Goal: Information Seeking & Learning: Learn about a topic

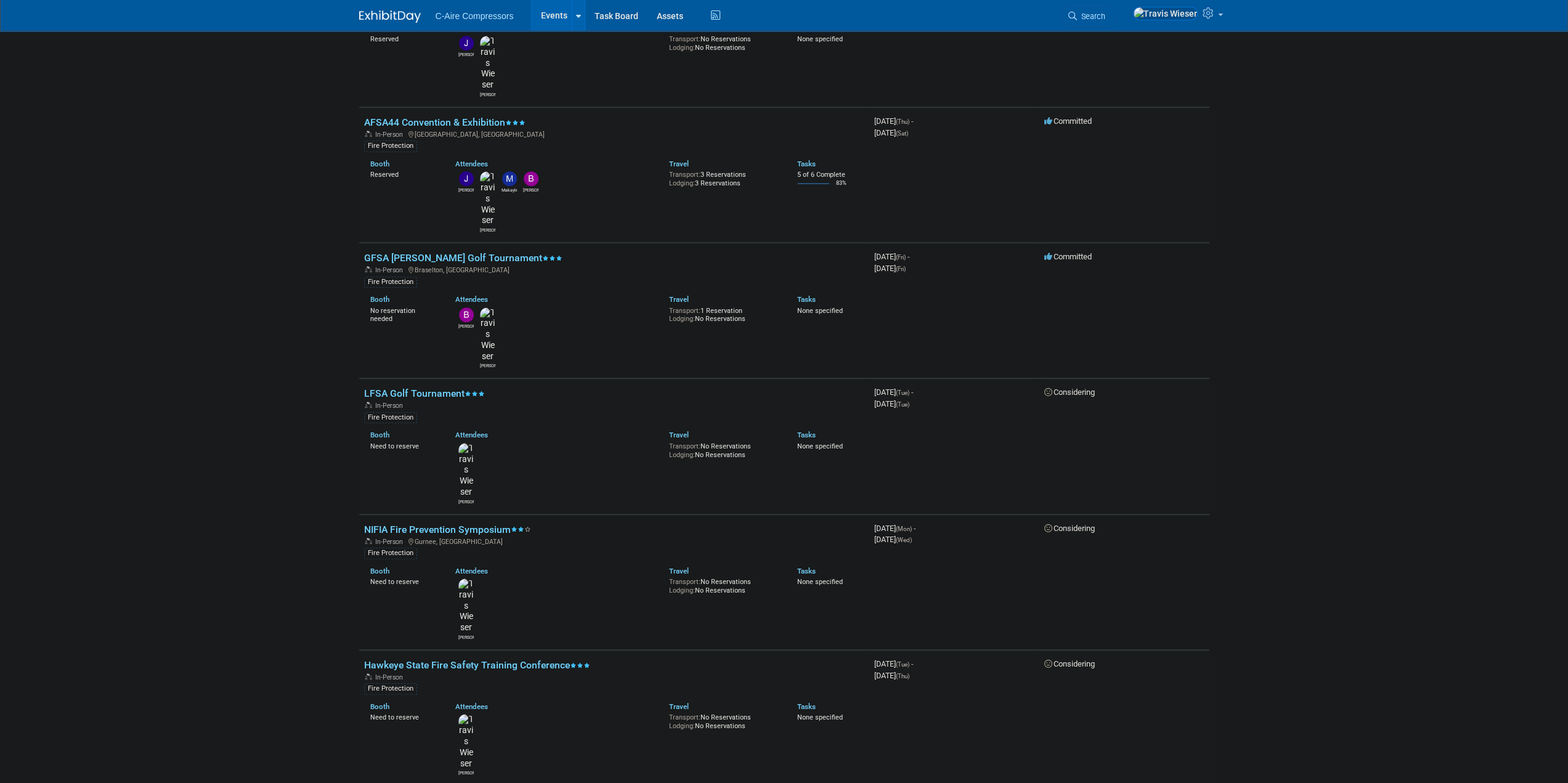
scroll to position [554, 0]
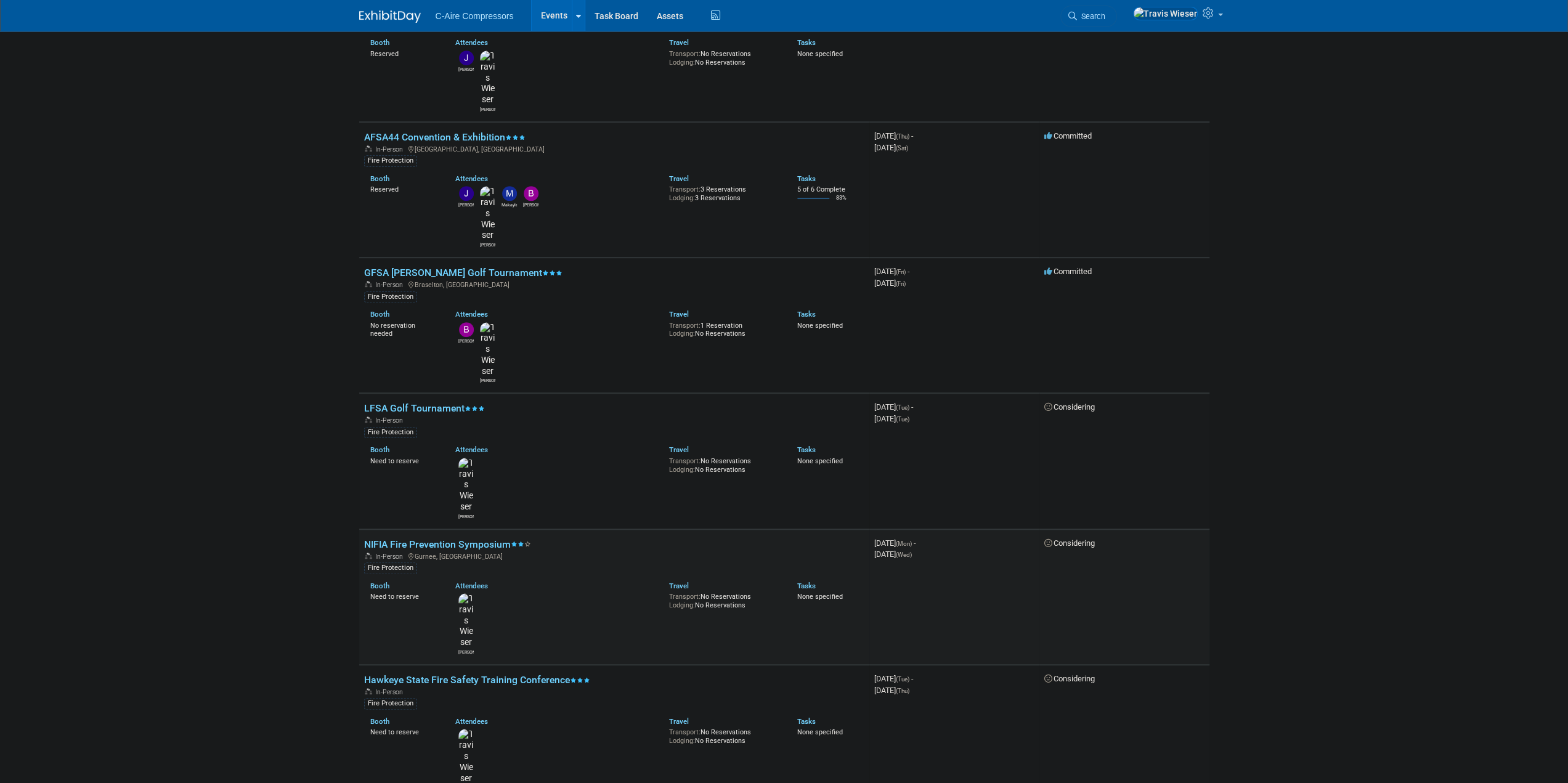
click at [530, 542] on icon at bounding box center [528, 545] width 7 height 5
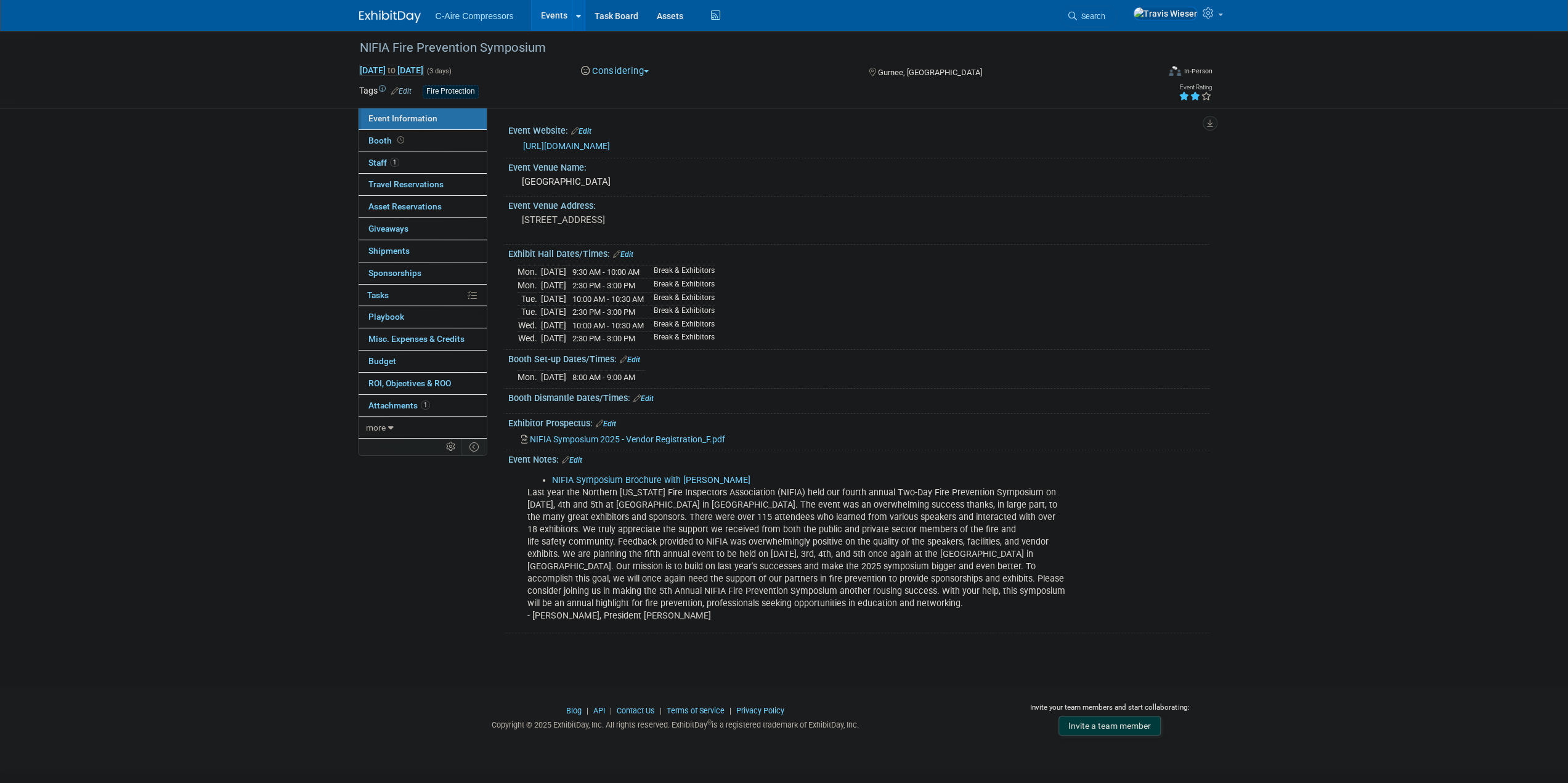
click at [1208, 103] on div "Event Information Tab: Export tab to PDF Booth Tab: Export tab to PDF Staff Tab…" at bounding box center [1215, 117] width 25 height 27
click at [1210, 96] on icon at bounding box center [1205, 96] width 11 height 8
click at [549, 10] on link "Events" at bounding box center [554, 15] width 45 height 31
click at [430, 146] on link "Booth" at bounding box center [423, 140] width 128 height 21
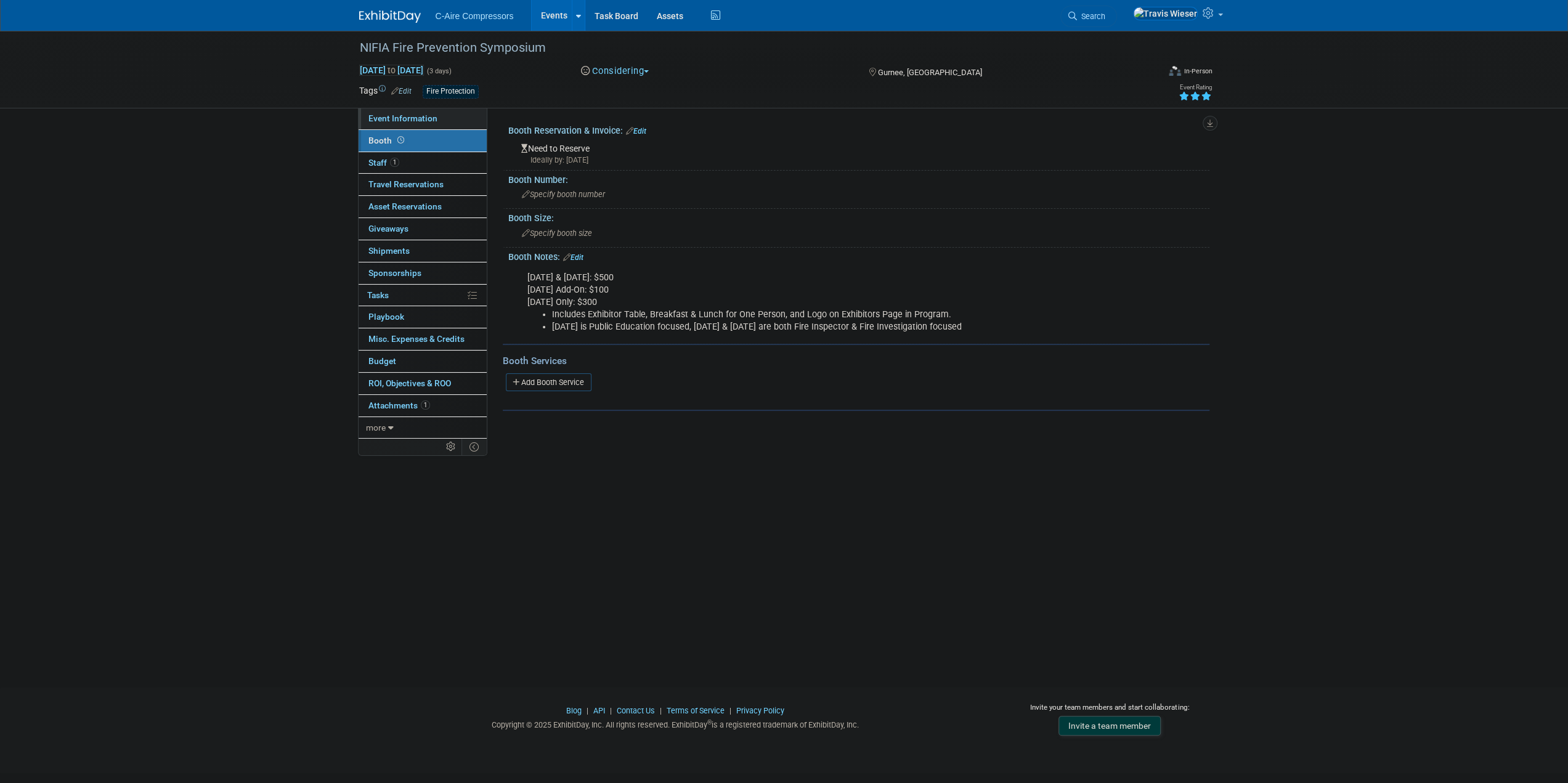
click at [438, 122] on link "Event Information" at bounding box center [423, 118] width 128 height 21
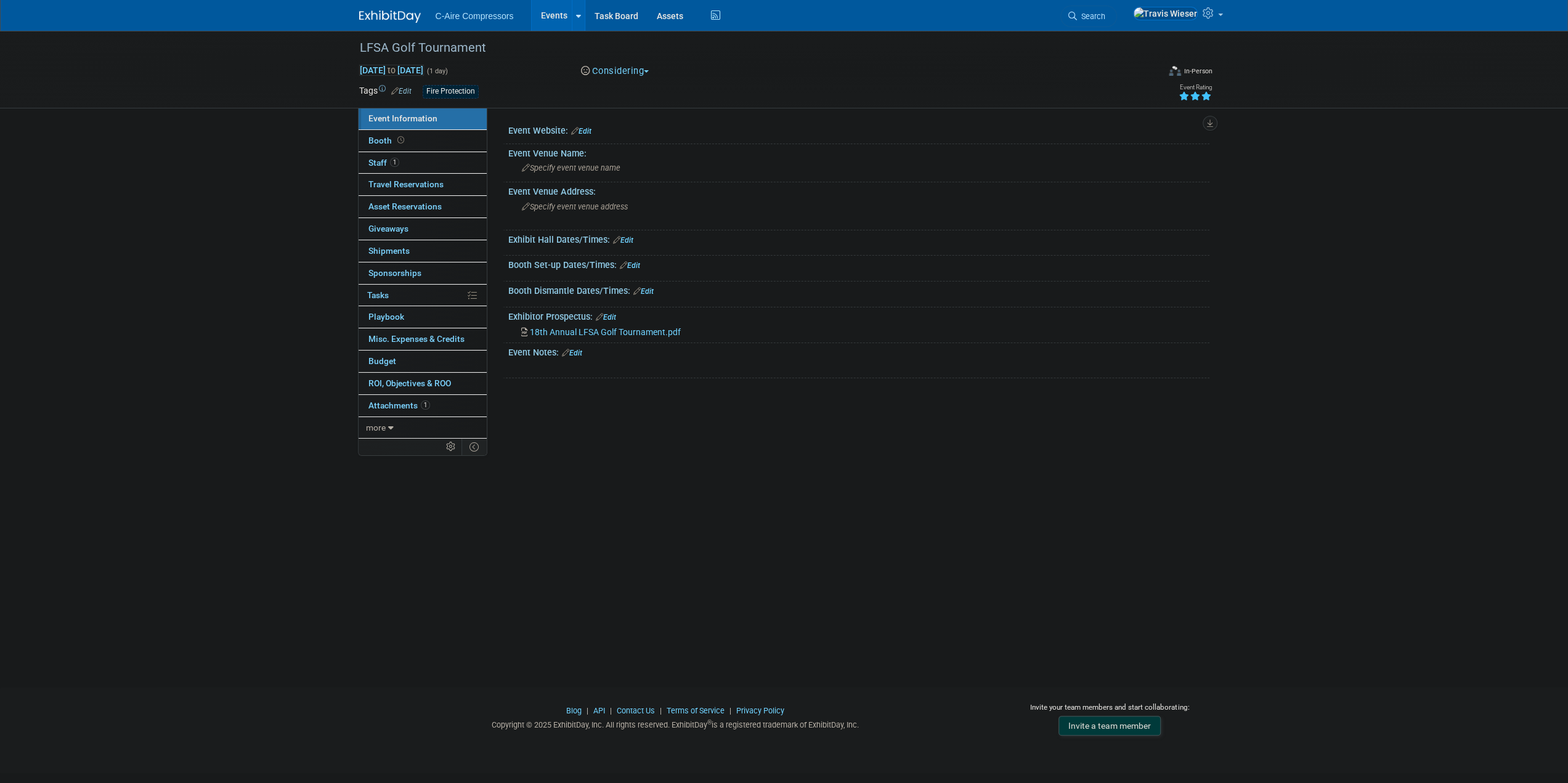
click at [660, 441] on div "LFSA Golf Tournament [DATE] to [DATE] (1 day) [DATE] to [DATE] Considering Comm…" at bounding box center [784, 347] width 1568 height 634
click at [615, 381] on div "Event Website: Edit Event Venue Name: Specify event venue name Edit Save Changes" at bounding box center [848, 272] width 722 height 328
click at [564, 457] on div "LFSA Golf Tournament [DATE] to [DATE] (1 day) [DATE] to [DATE] Considering Comm…" at bounding box center [784, 347] width 1568 height 634
click at [439, 159] on link "1 Staff 1" at bounding box center [423, 162] width 128 height 21
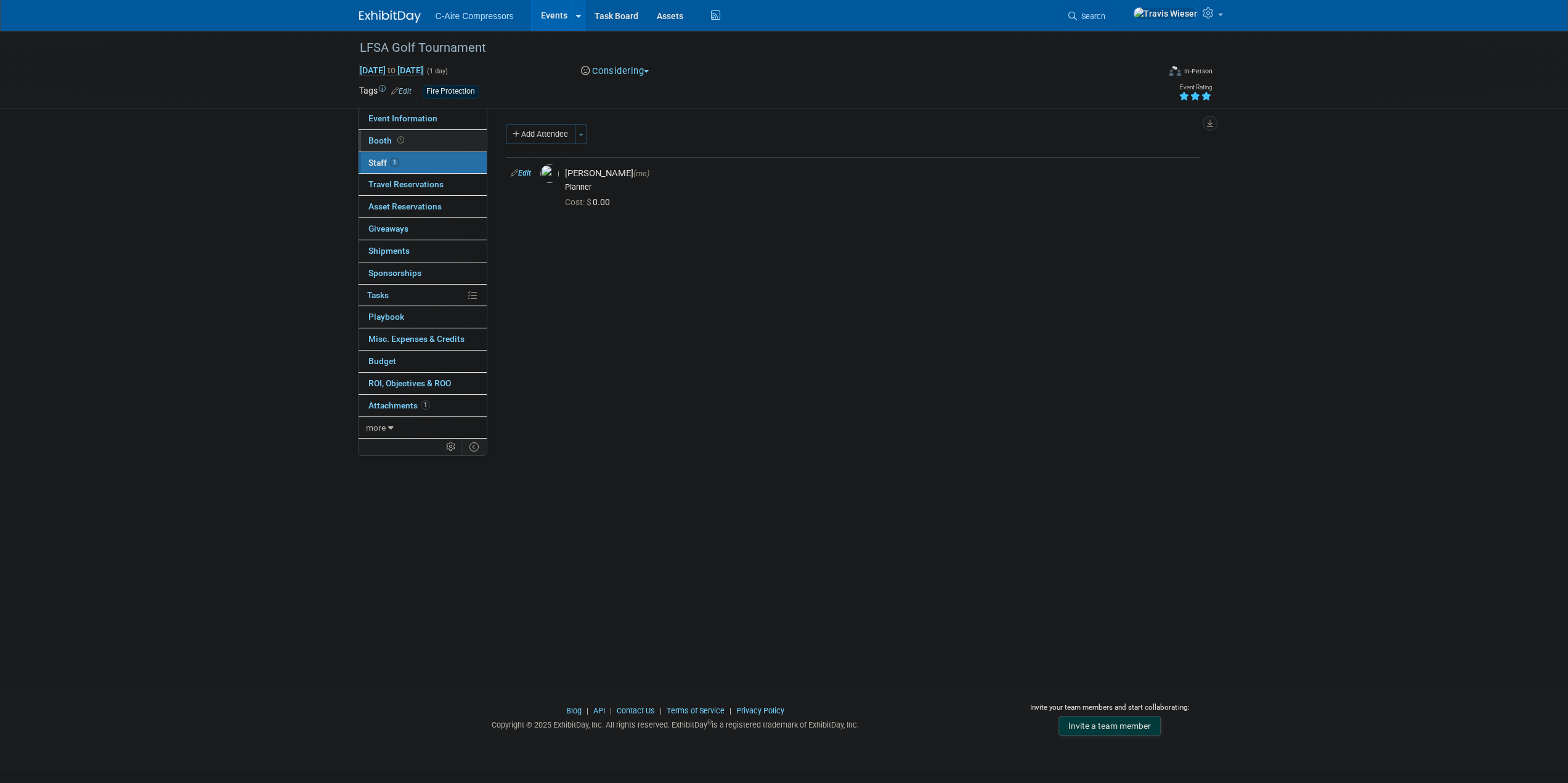
click at [447, 142] on link "Booth" at bounding box center [423, 140] width 128 height 21
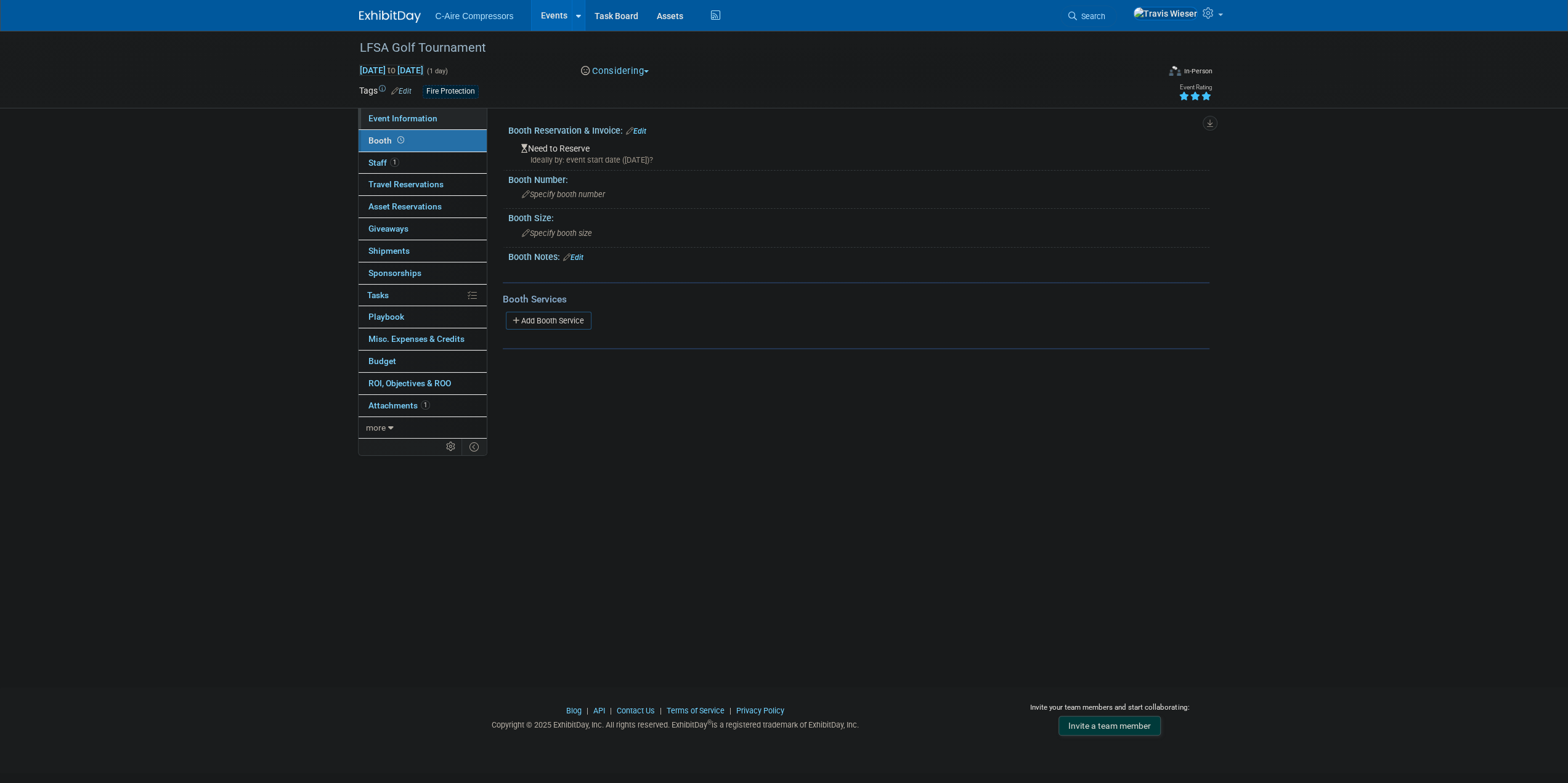
click at [451, 117] on link "Event Information" at bounding box center [423, 118] width 128 height 21
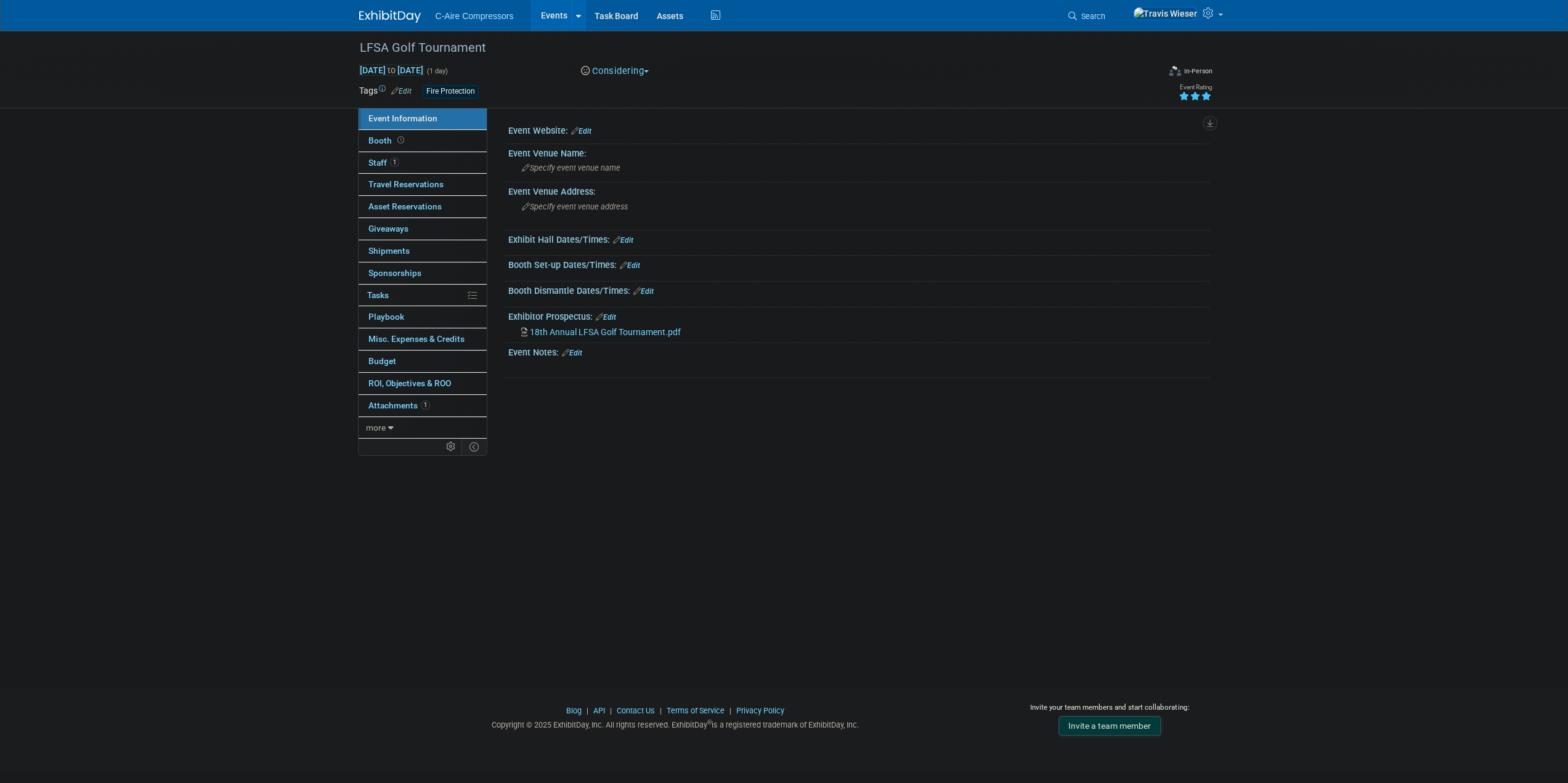
click at [649, 423] on div "Event Website: Edit Event Venue Name: Specify event venue name Edit Save Changes" at bounding box center [848, 272] width 722 height 328
